Goal: Information Seeking & Learning: Learn about a topic

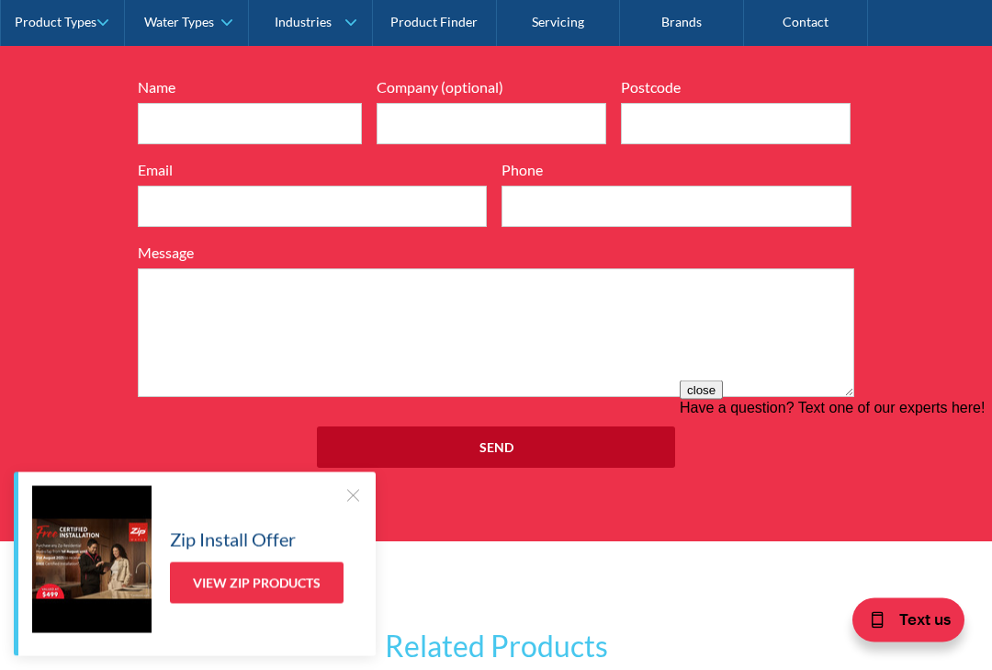
scroll to position [1958, 0]
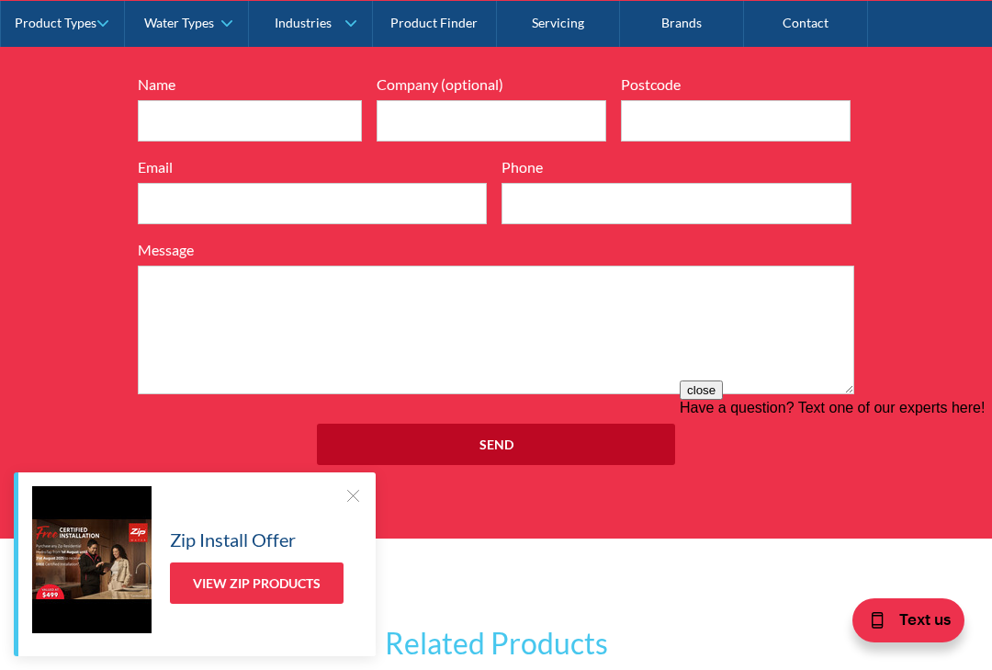
click at [354, 504] on div at bounding box center [353, 495] width 18 height 18
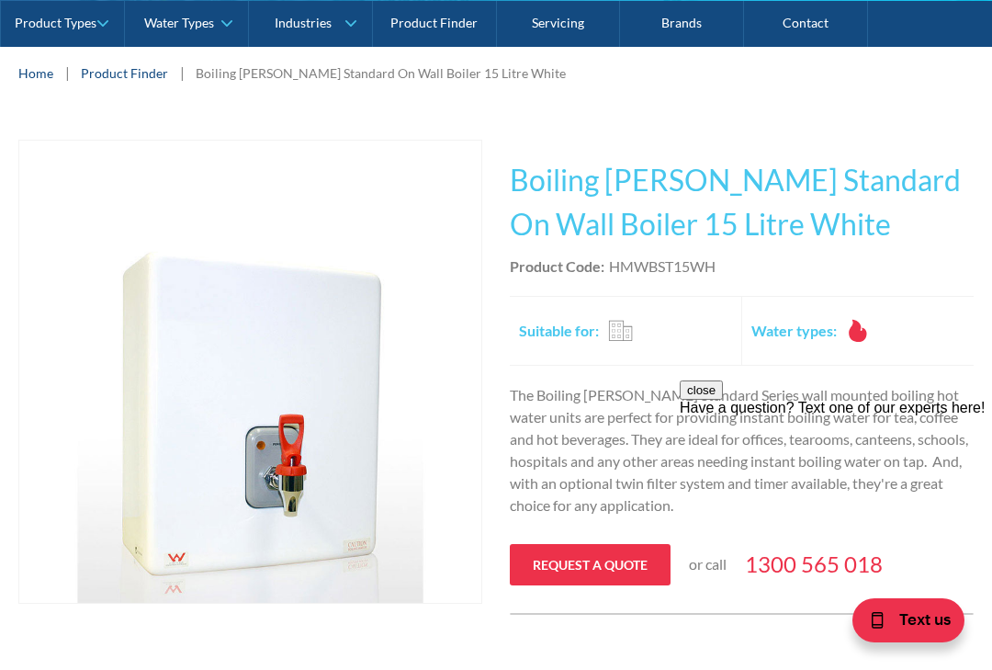
scroll to position [277, 0]
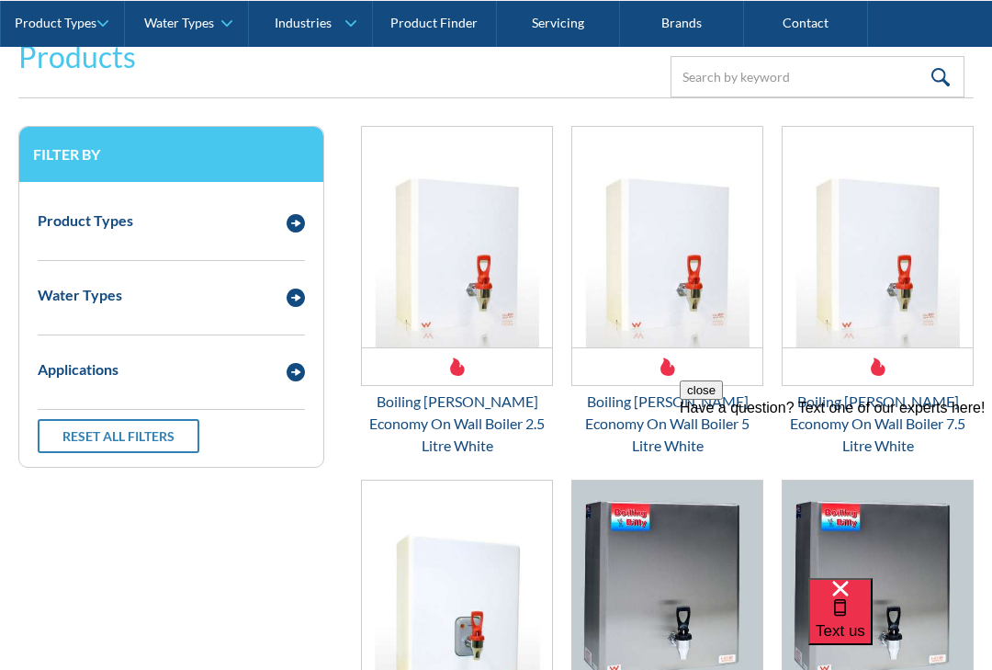
scroll to position [2525, 0]
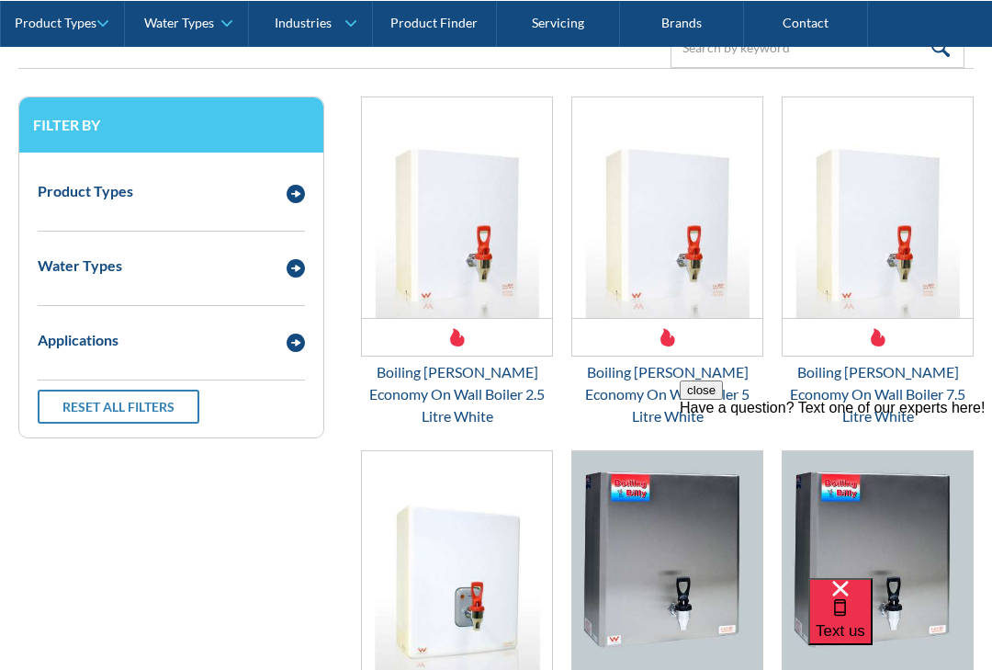
click at [300, 185] on img "Email Form 3" at bounding box center [296, 194] width 18 height 18
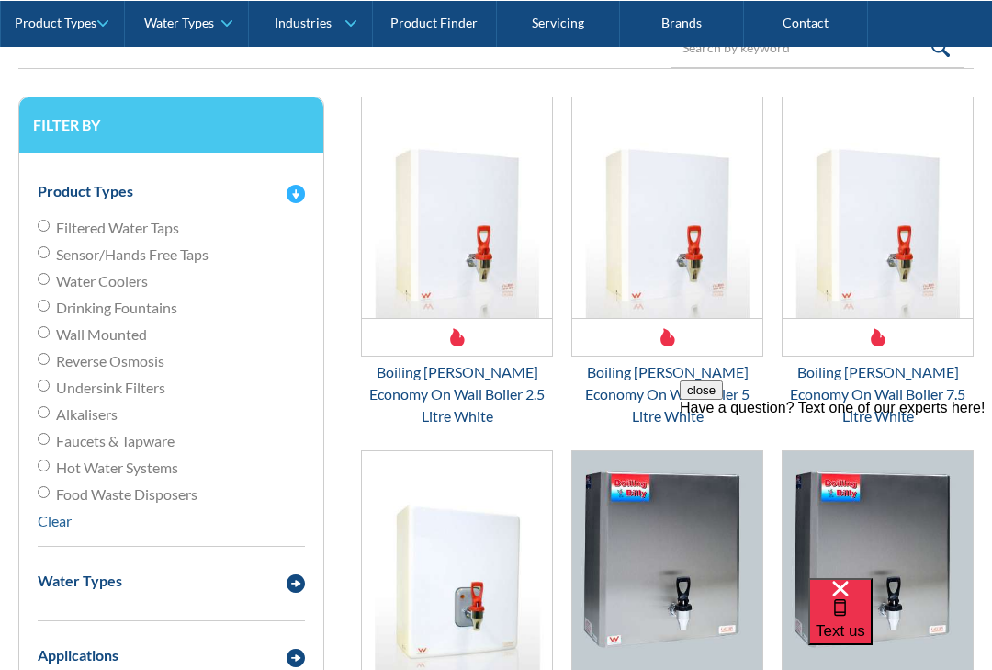
click at [896, 235] on img "Email Form 3" at bounding box center [878, 207] width 190 height 221
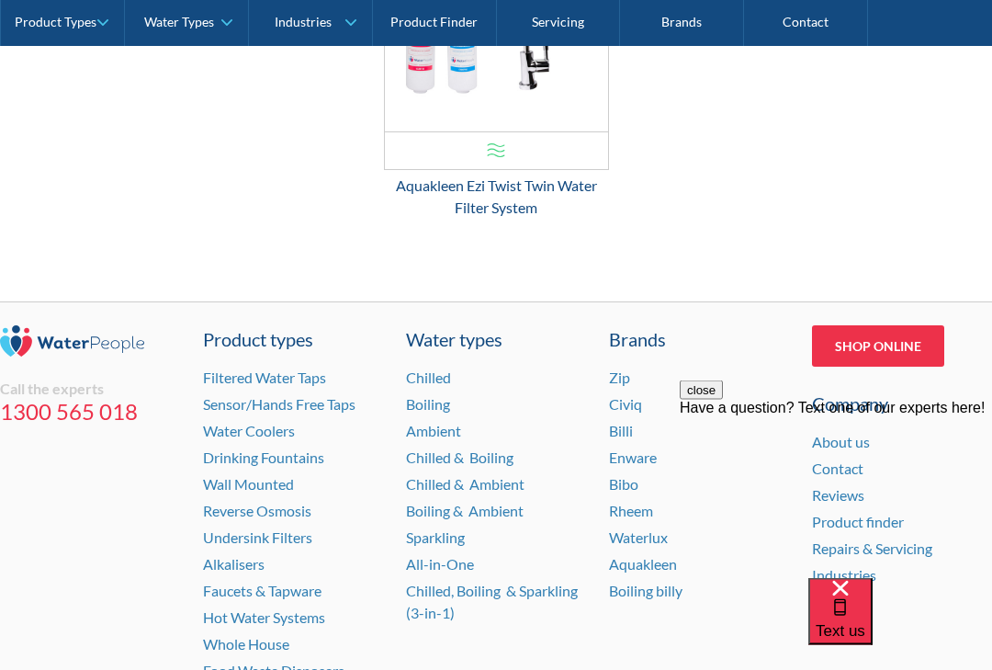
scroll to position [2870, 0]
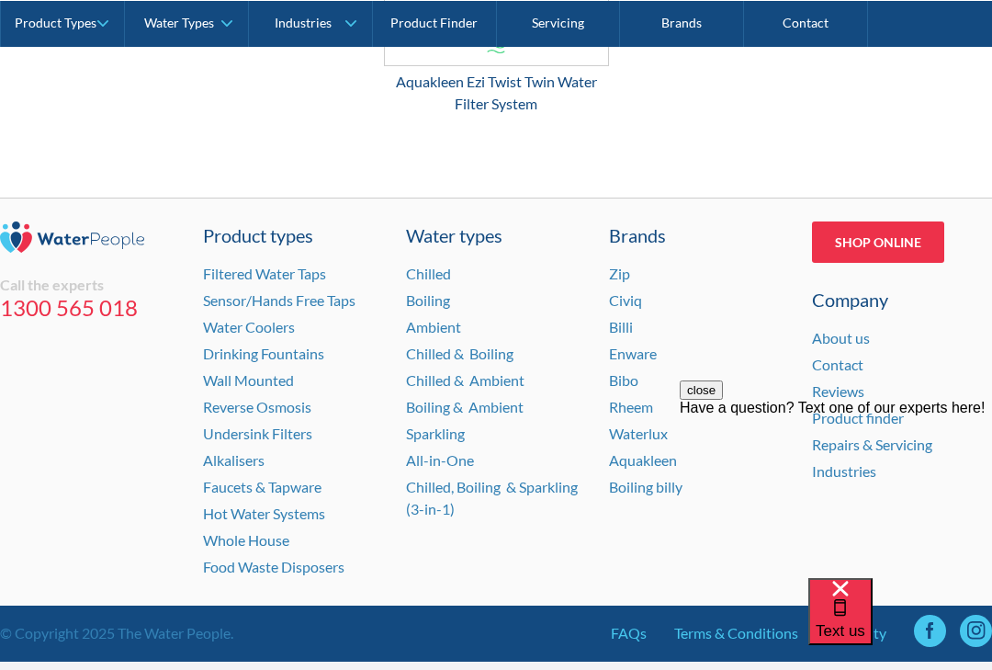
click at [662, 494] on link "Boiling billy" at bounding box center [646, 486] width 74 height 17
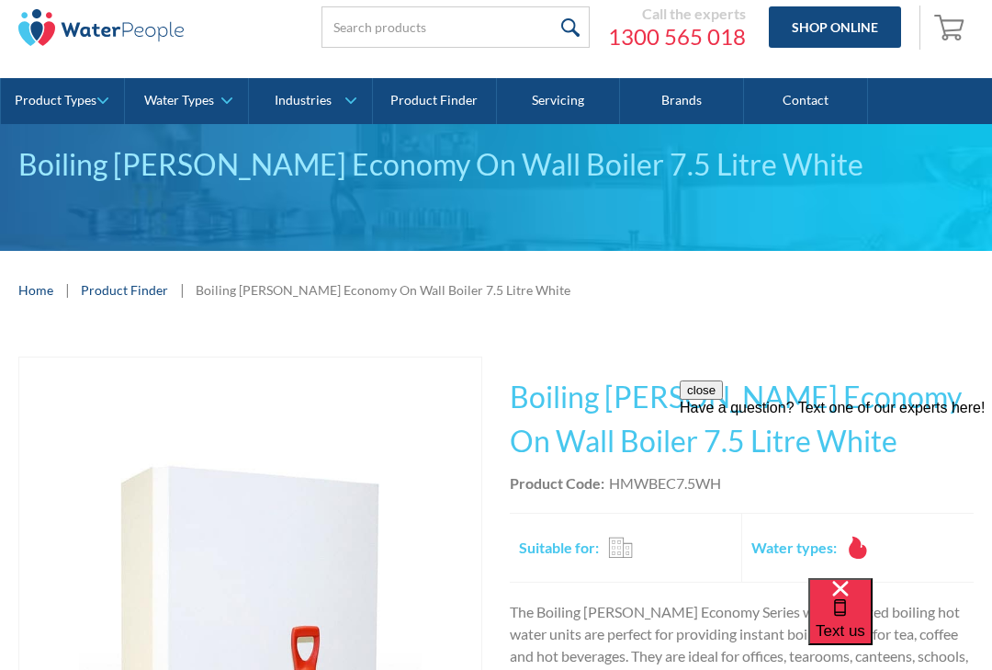
scroll to position [0, 0]
